Goal: Information Seeking & Learning: Learn about a topic

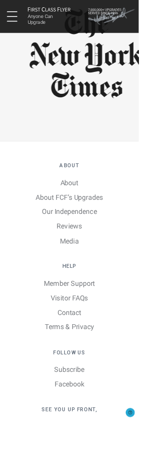
scroll to position [830, 0]
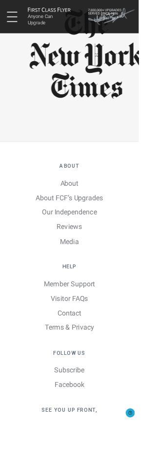
click at [155, 83] on div at bounding box center [97, 61] width 156 height 128
click at [153, 28] on img at bounding box center [126, 19] width 54 height 22
click at [79, 27] on small "Anyone Can Upgrade" at bounding box center [55, 23] width 48 height 14
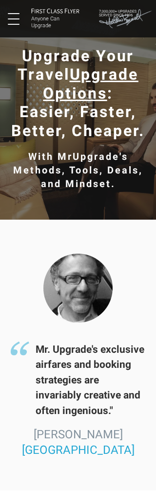
click at [18, 13] on span at bounding box center [14, 13] width 12 height 1
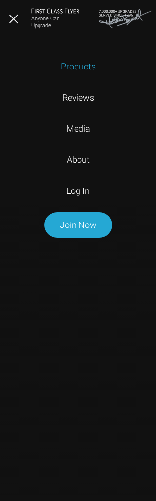
click at [18, 16] on button at bounding box center [14, 19] width 12 height 12
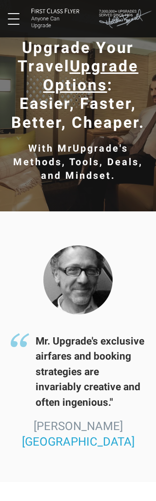
scroll to position [11, 0]
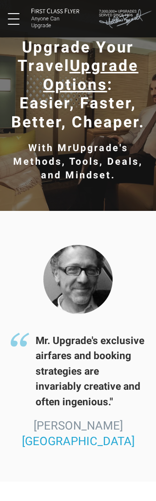
click at [0, 248] on div at bounding box center [78, 279] width 156 height 88
click at [0, 252] on div at bounding box center [78, 279] width 156 height 88
click at [3, 244] on div at bounding box center [78, 279] width 156 height 88
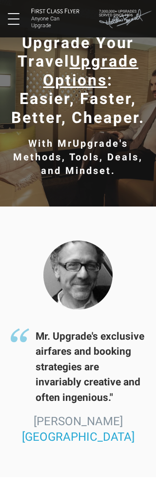
scroll to position [16, 0]
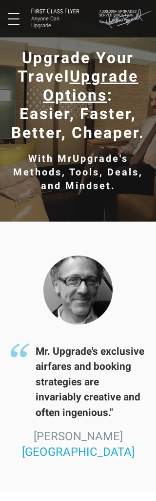
click at [7, 244] on div "Mr. Upgrade's exclusive airfares and booking strategies are invariably creative…" at bounding box center [78, 357] width 156 height 271
click at [44, 251] on div at bounding box center [78, 290] width 156 height 88
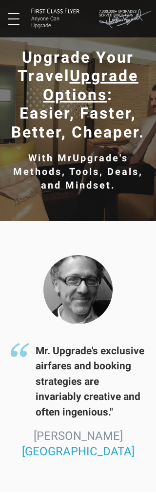
scroll to position [2, 0]
